Goal: Browse casually: Explore the website without a specific task or goal

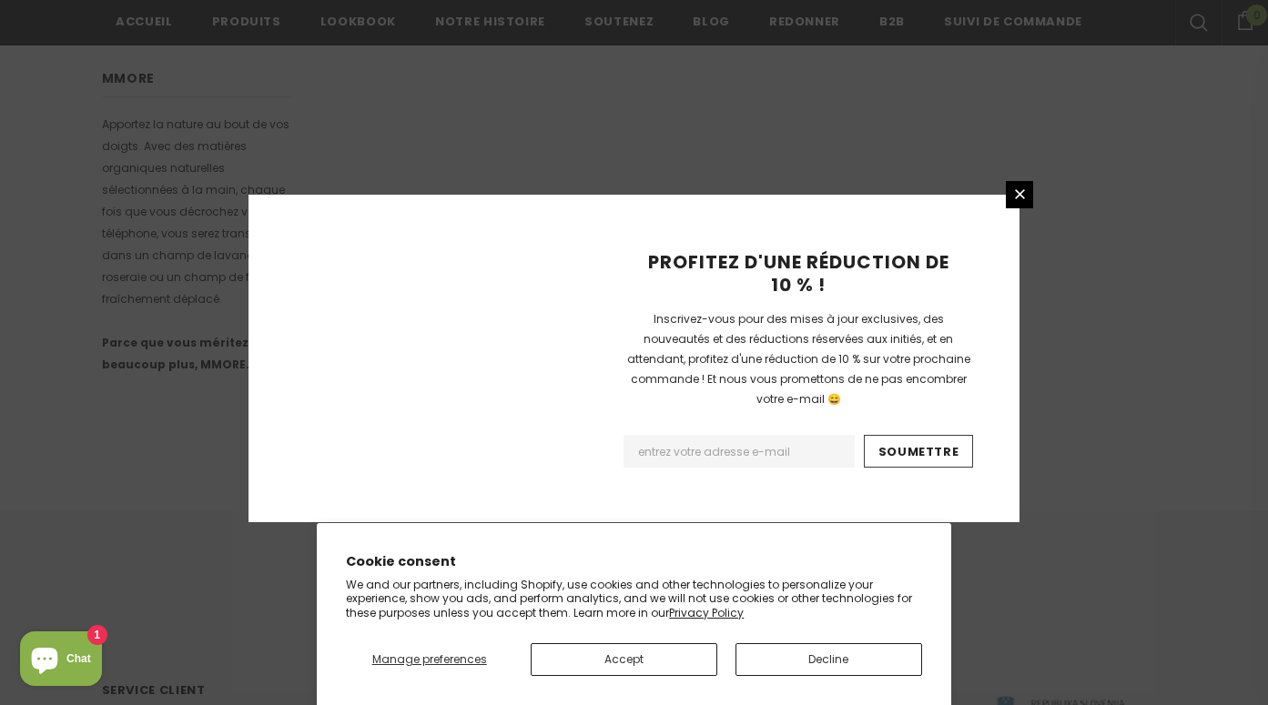
scroll to position [1204, 0]
